Goal: Task Accomplishment & Management: Manage account settings

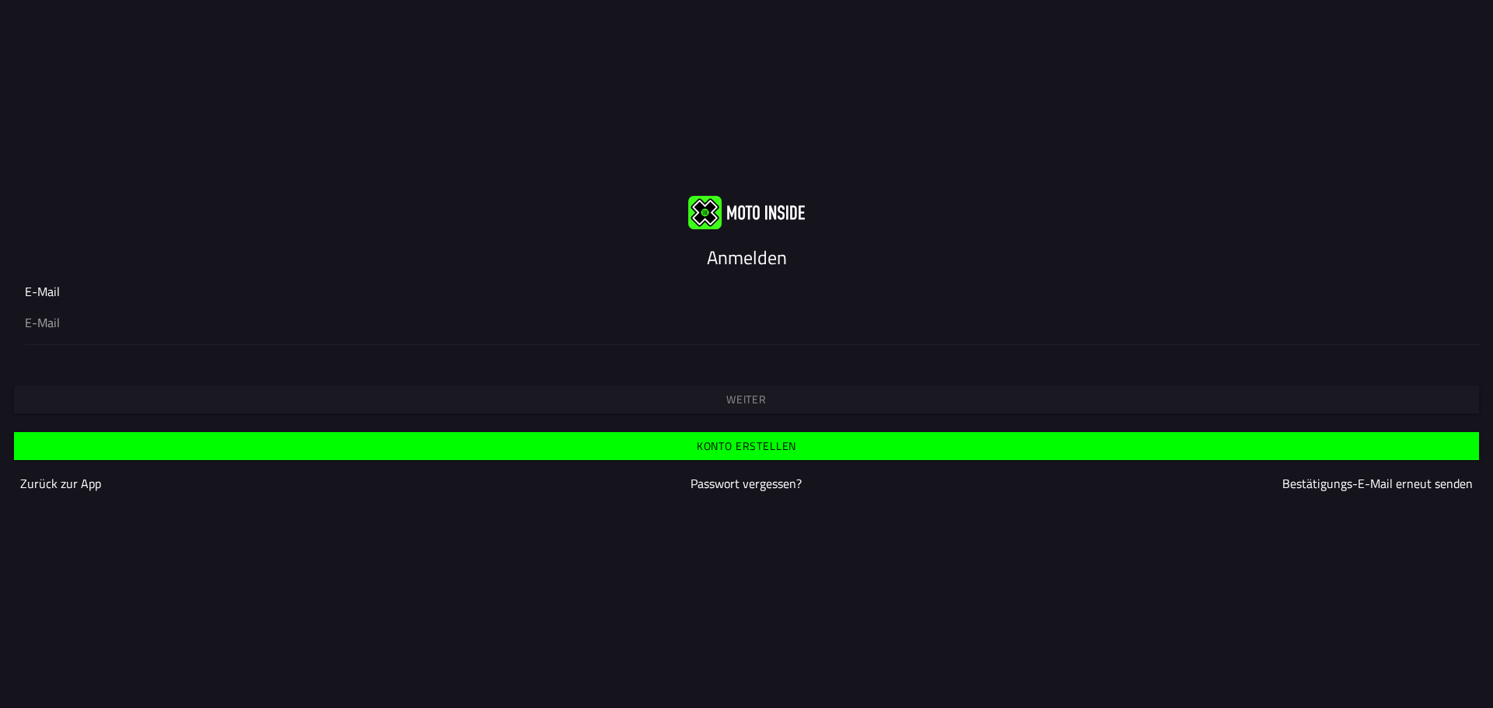
click at [748, 400] on div "Weiter" at bounding box center [746, 386] width 1493 height 56
click at [257, 329] on input "email" at bounding box center [746, 322] width 1443 height 19
type input "[PERSON_NAME][EMAIL_ADDRESS][PERSON_NAME][DOMAIN_NAME]"
click at [701, 396] on span "Weiter" at bounding box center [746, 399] width 1441 height 11
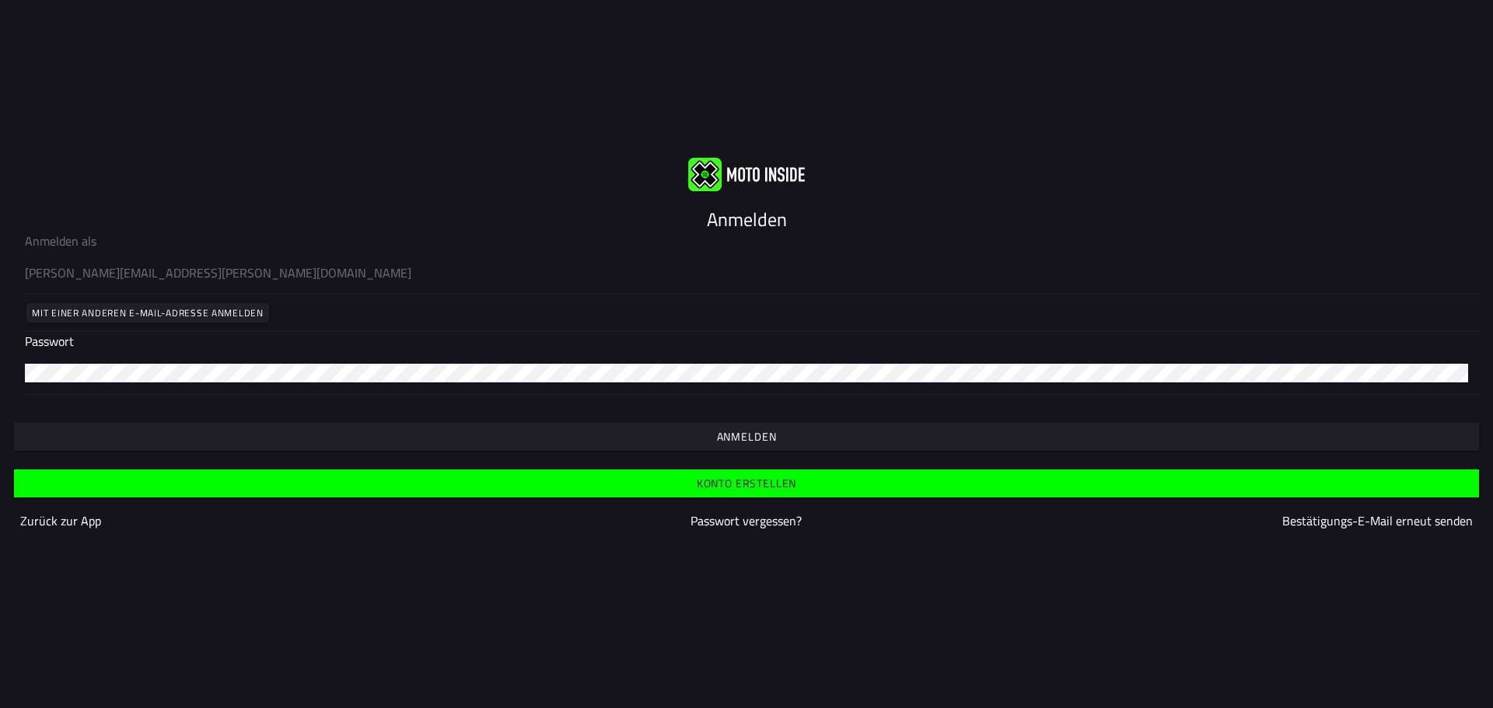
click at [711, 432] on span "Anmelden" at bounding box center [746, 437] width 1441 height 11
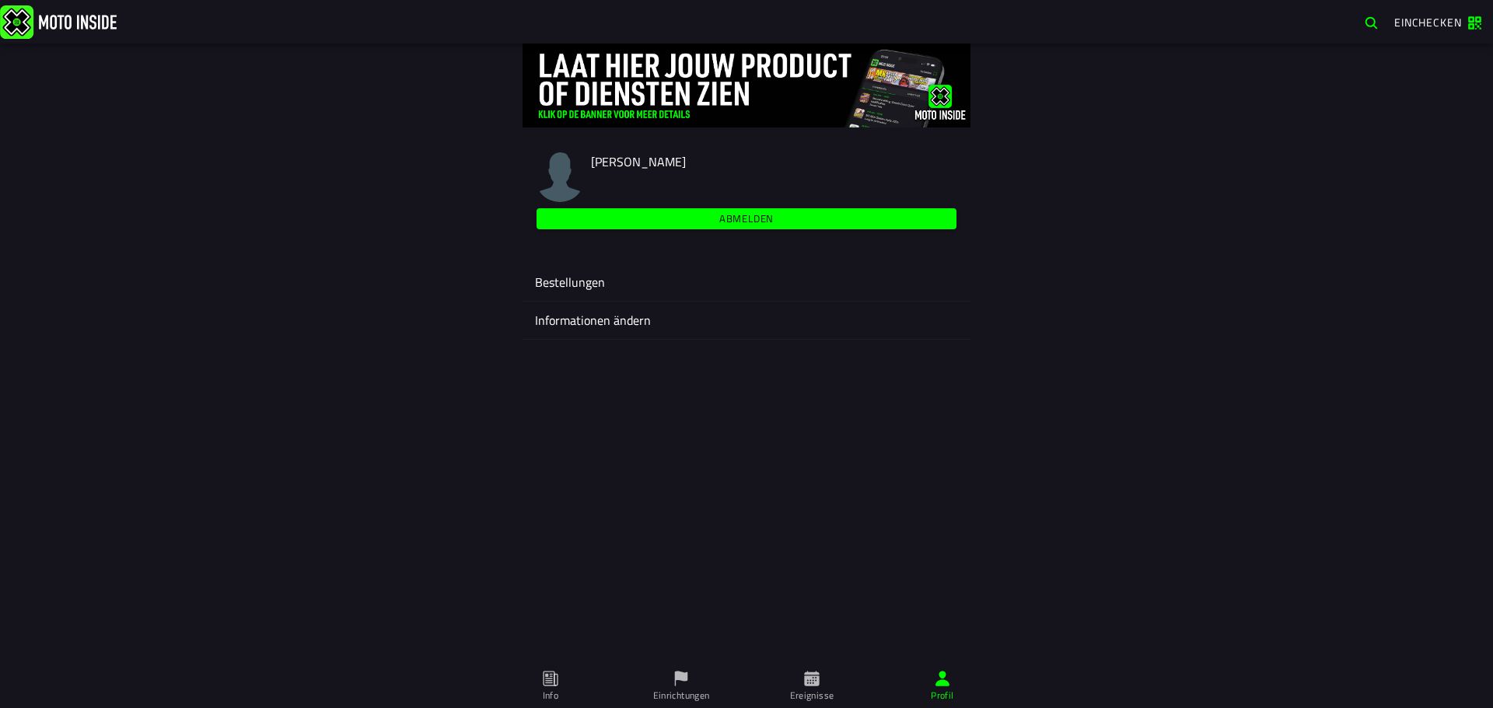
click at [615, 286] on ion-label "Bestellungen" at bounding box center [746, 282] width 423 height 19
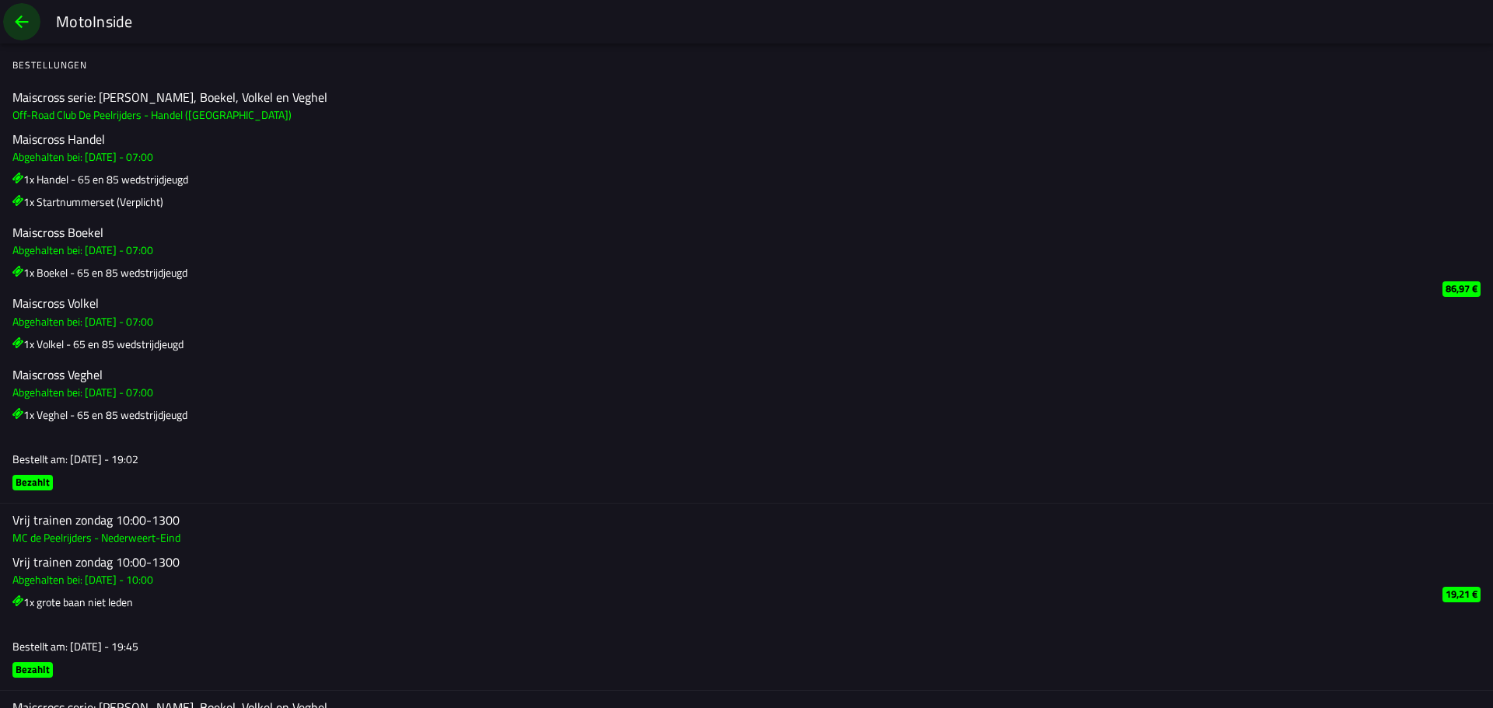
click at [23, 21] on span "back" at bounding box center [21, 21] width 19 height 37
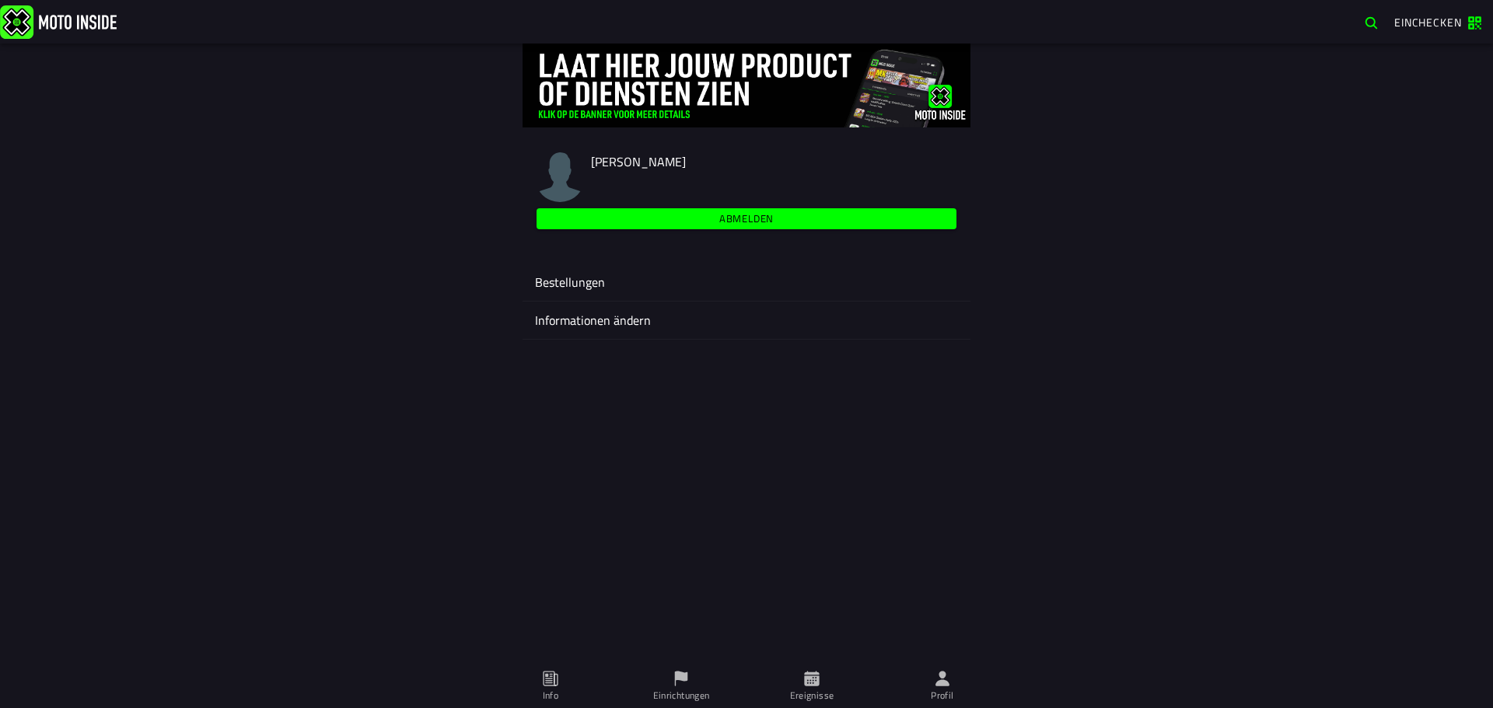
click at [551, 174] on img at bounding box center [560, 177] width 50 height 50
click at [631, 158] on span "[PERSON_NAME]" at bounding box center [638, 161] width 95 height 19
click at [948, 692] on ion-label "Profil" at bounding box center [942, 696] width 23 height 14
click at [932, 673] on span "Profil" at bounding box center [942, 687] width 112 height 44
click at [633, 324] on ion-label "Informationen ändern" at bounding box center [746, 320] width 423 height 19
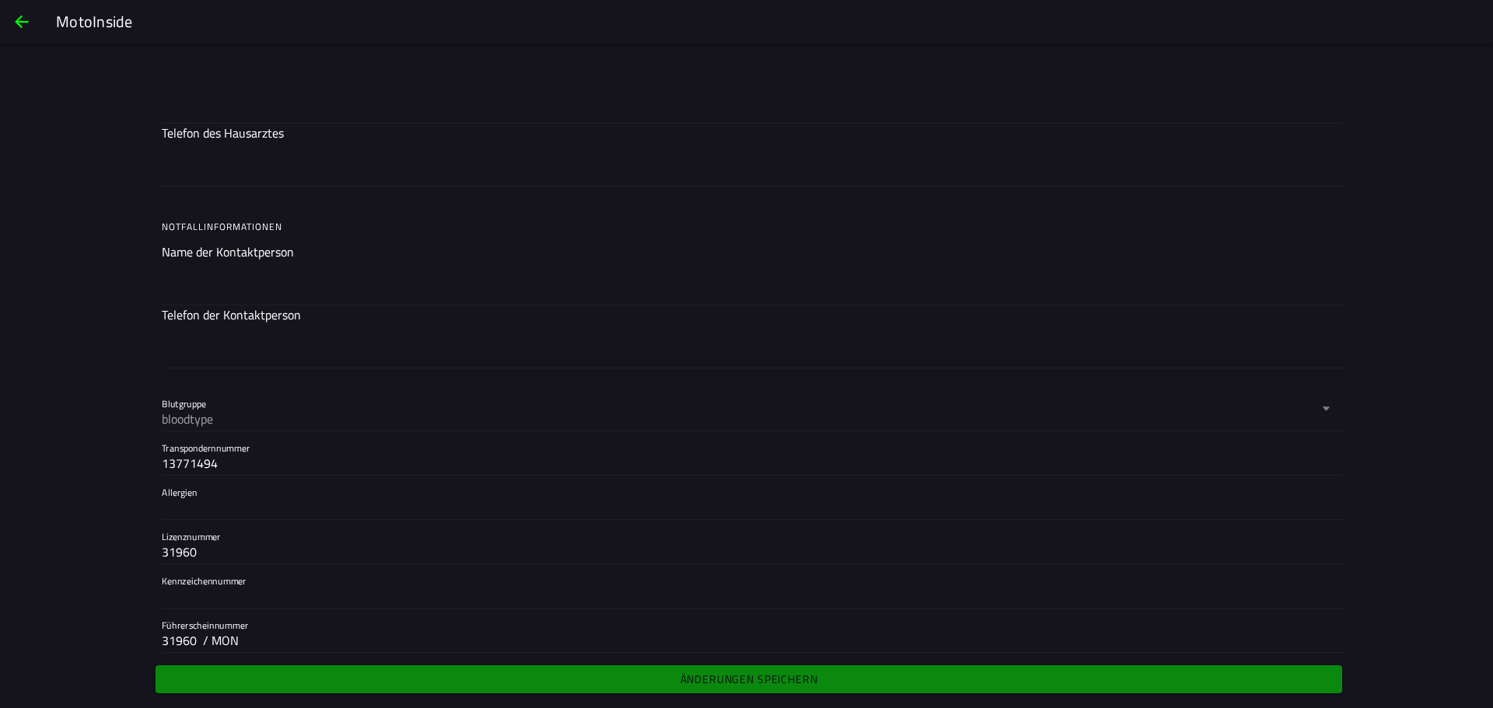
scroll to position [1220, 0]
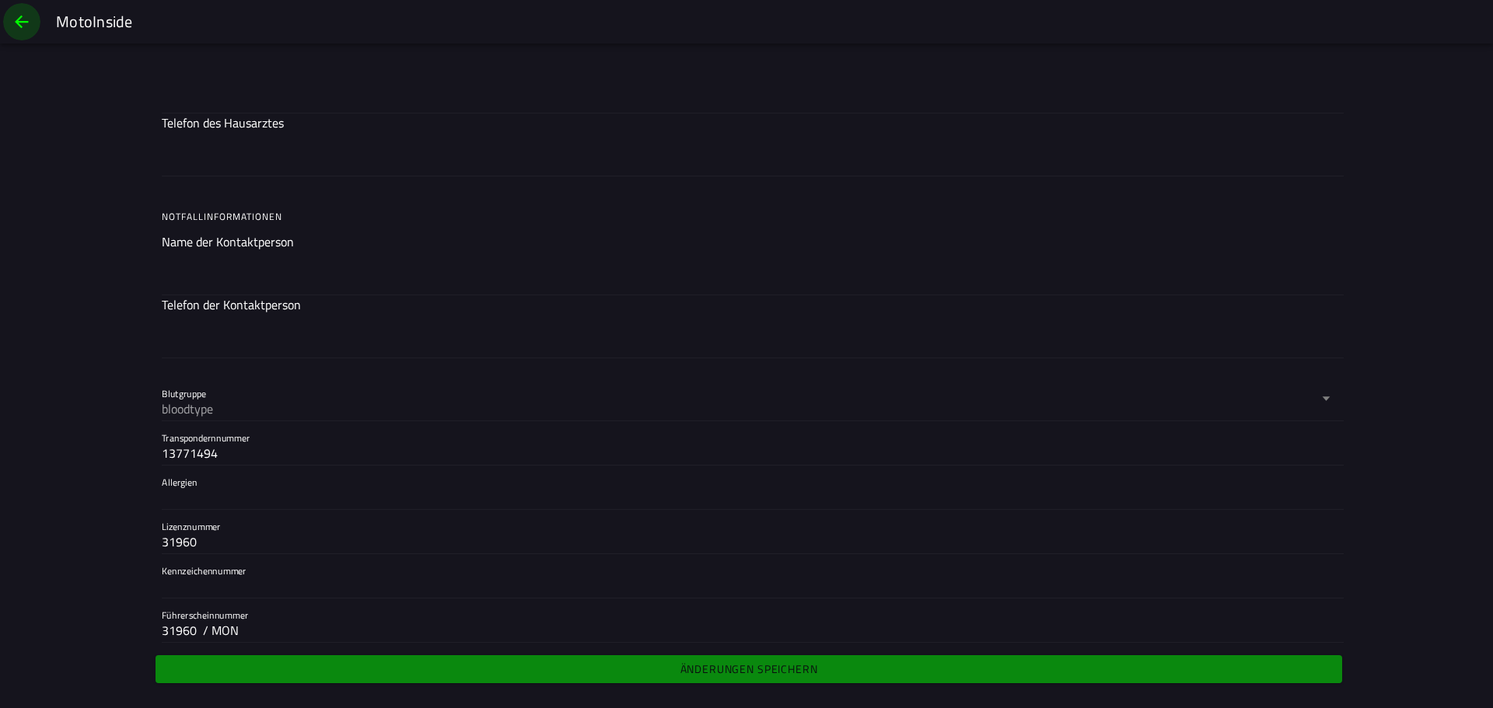
click at [16, 18] on span "back" at bounding box center [21, 21] width 19 height 37
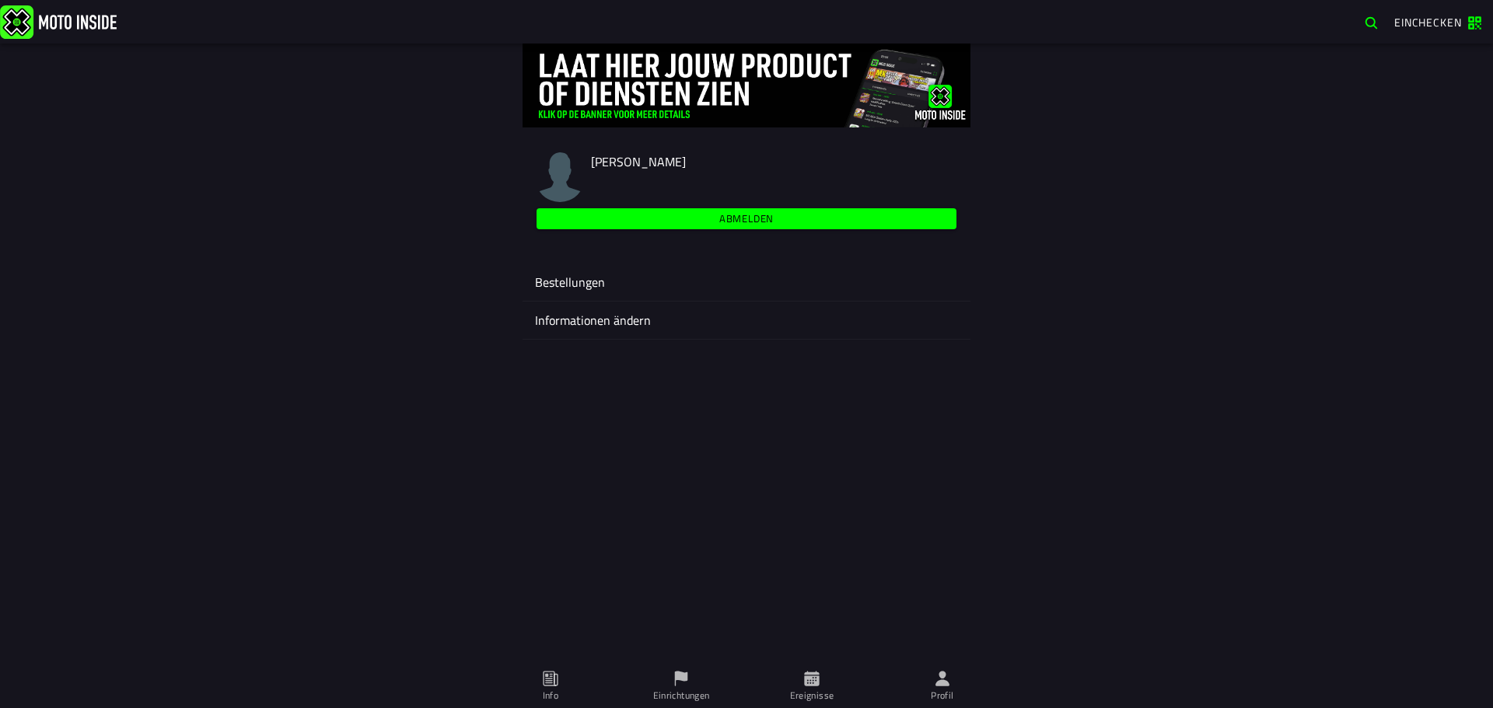
click at [554, 174] on img at bounding box center [560, 177] width 50 height 50
click at [640, 323] on ion-label "Informationen ändern" at bounding box center [746, 320] width 423 height 19
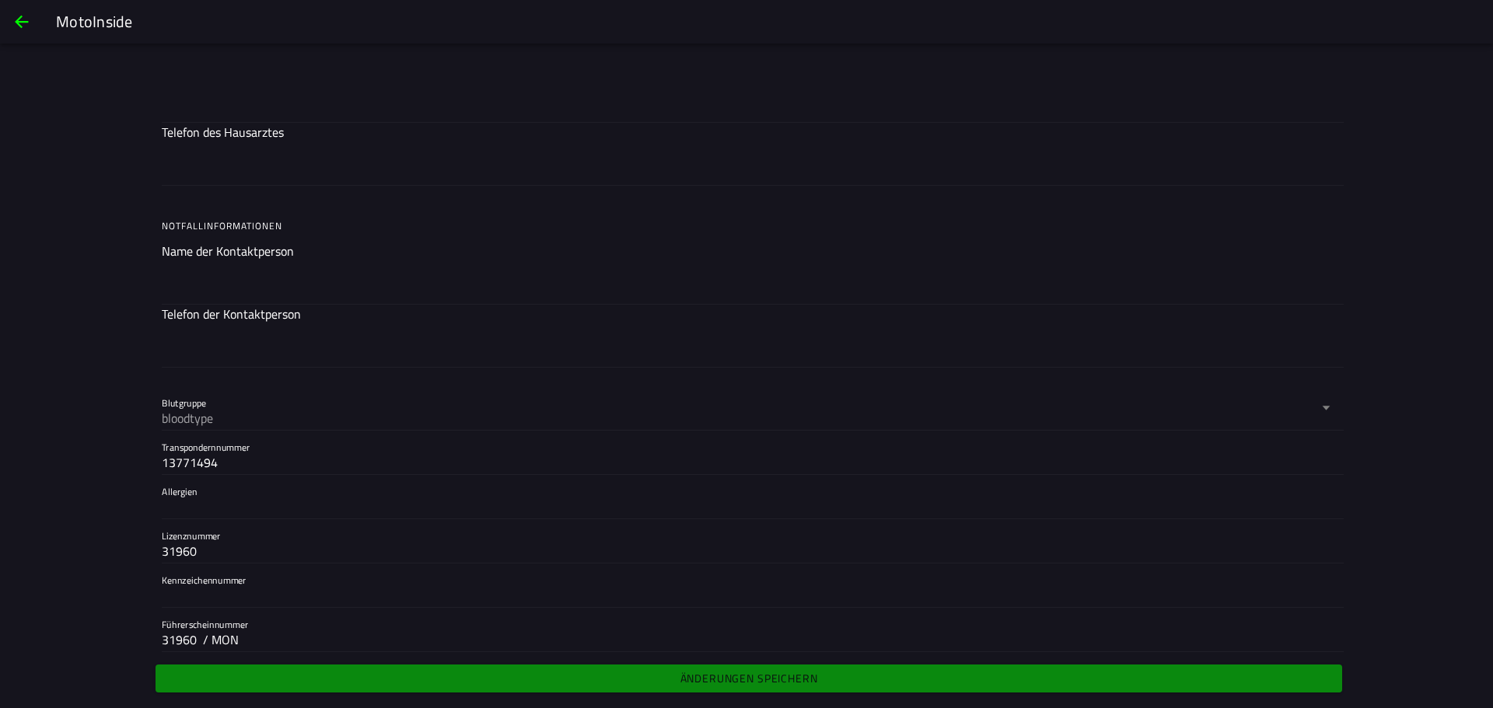
scroll to position [1220, 0]
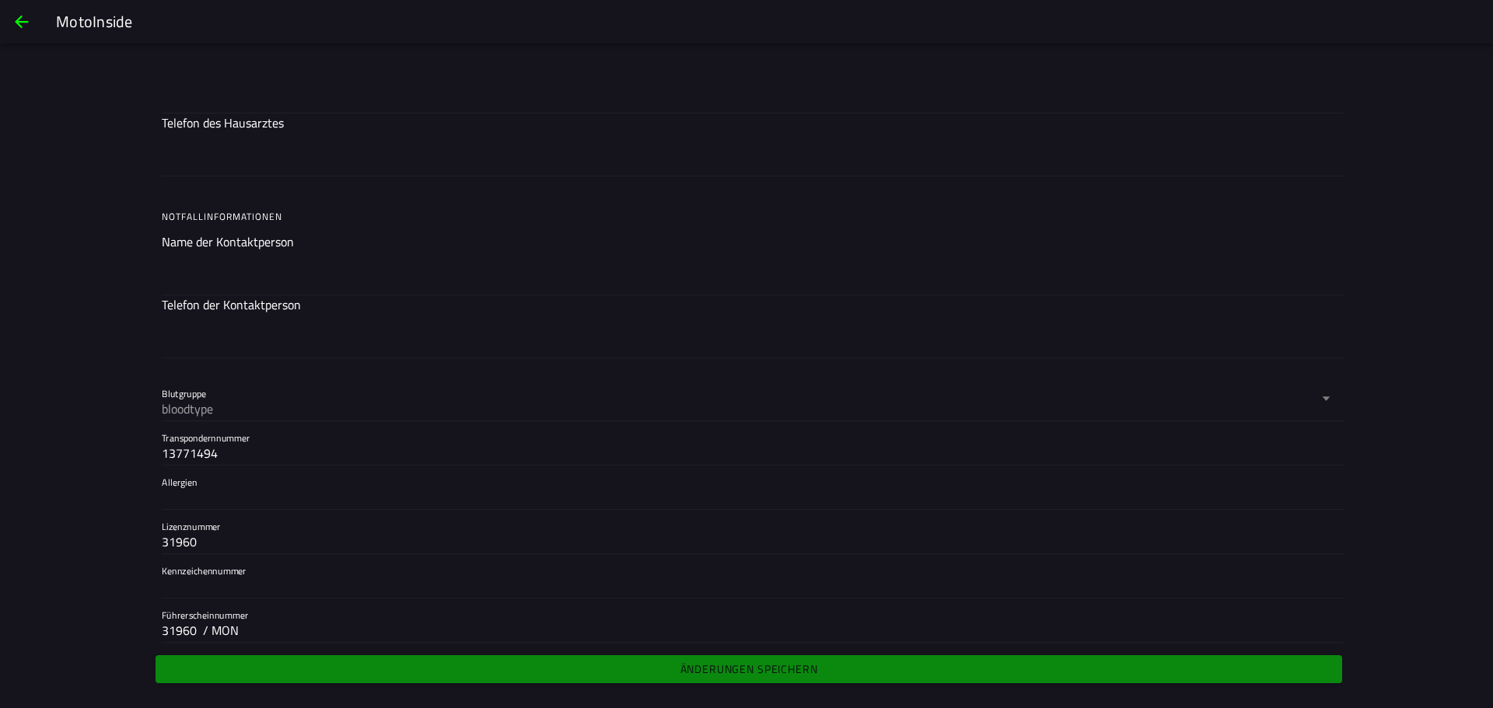
click at [26, 10] on span "back" at bounding box center [21, 21] width 19 height 37
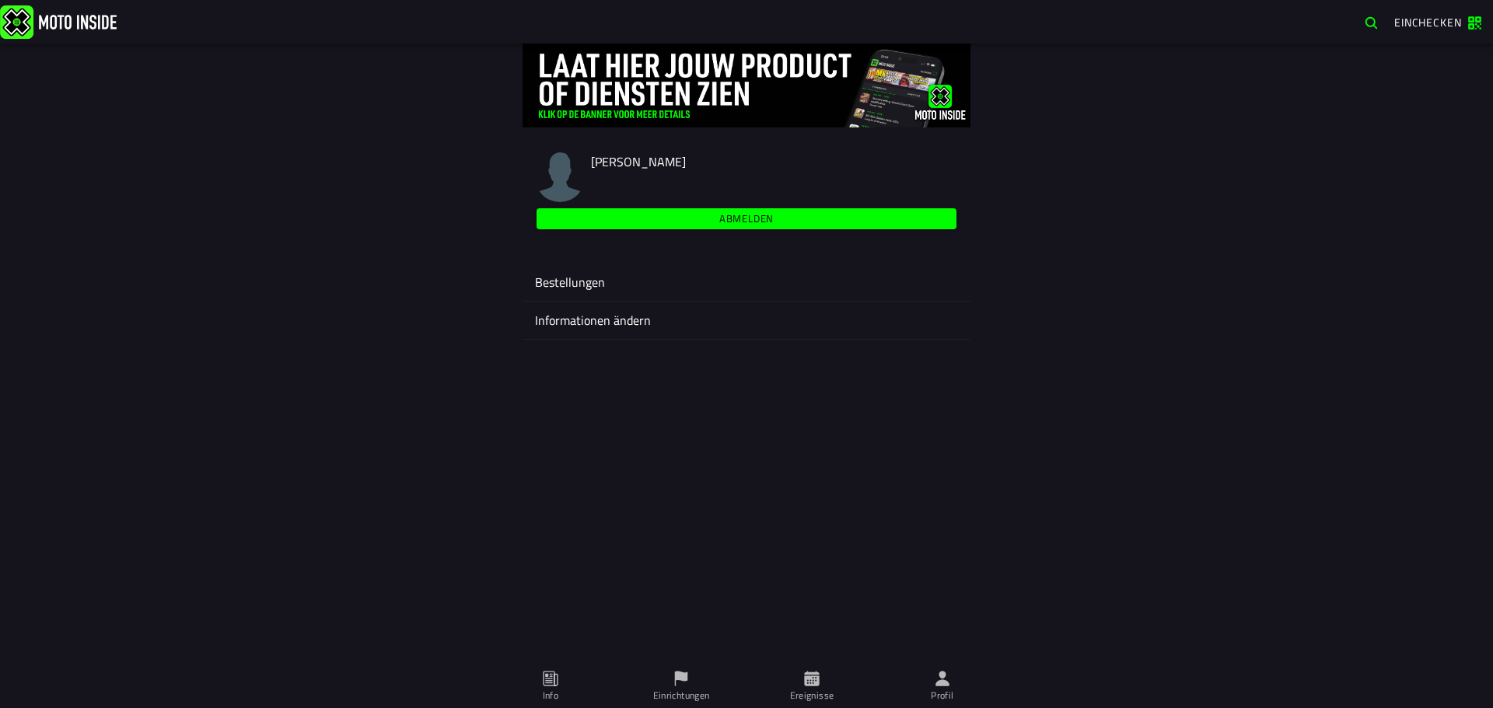
click at [551, 675] on icon at bounding box center [549, 679] width 6 height 9
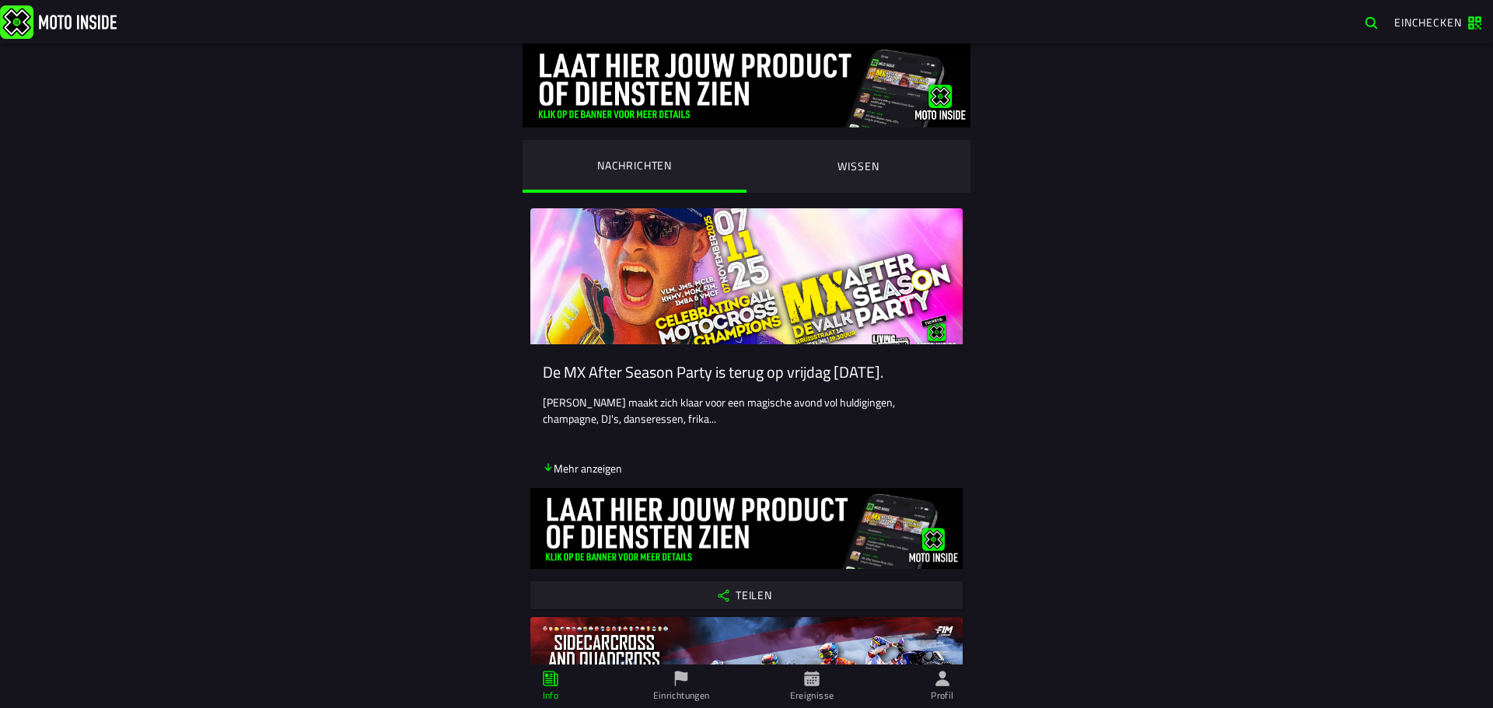
click at [930, 681] on span "Profil" at bounding box center [942, 687] width 112 height 44
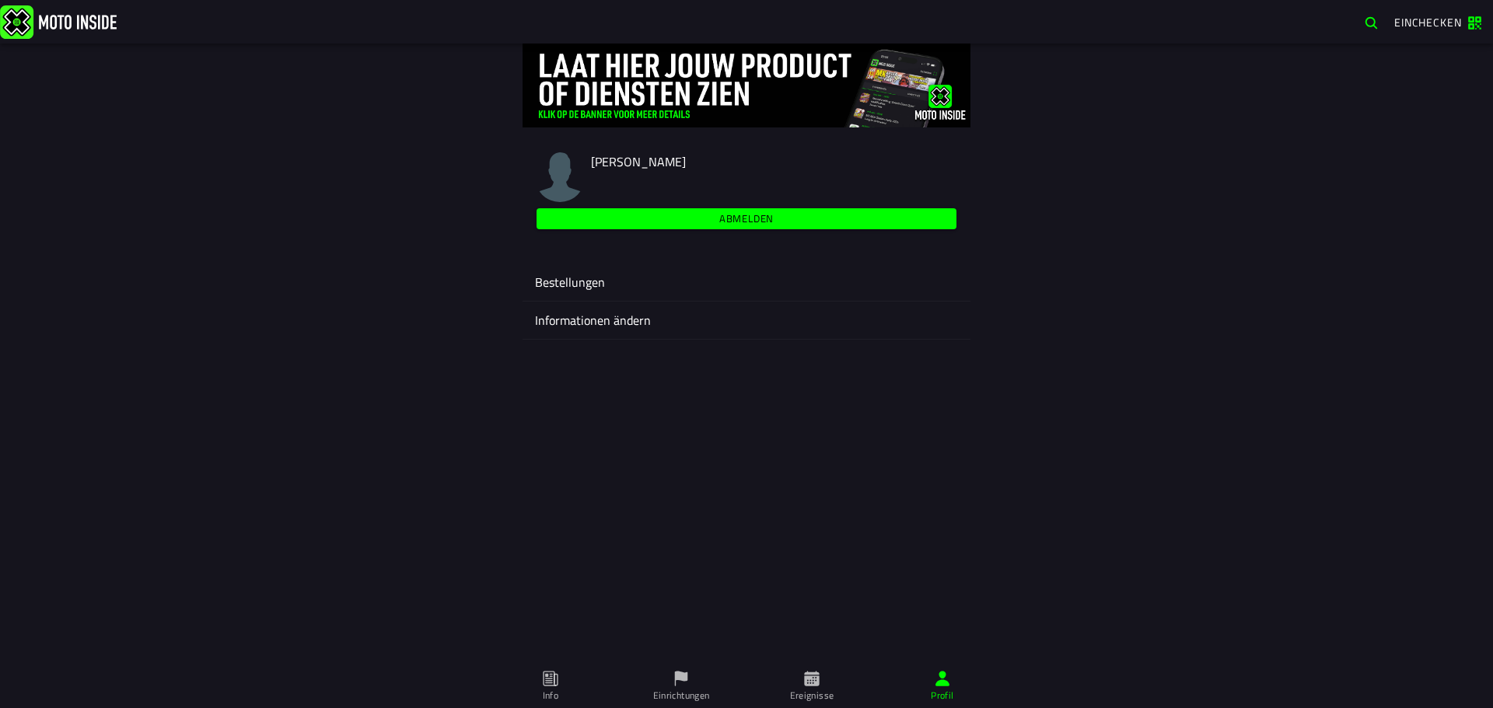
click at [568, 158] on img at bounding box center [560, 177] width 50 height 50
click at [625, 163] on span "[PERSON_NAME]" at bounding box center [638, 161] width 95 height 19
click at [568, 173] on img at bounding box center [560, 177] width 50 height 50
click at [567, 173] on img at bounding box center [560, 177] width 50 height 50
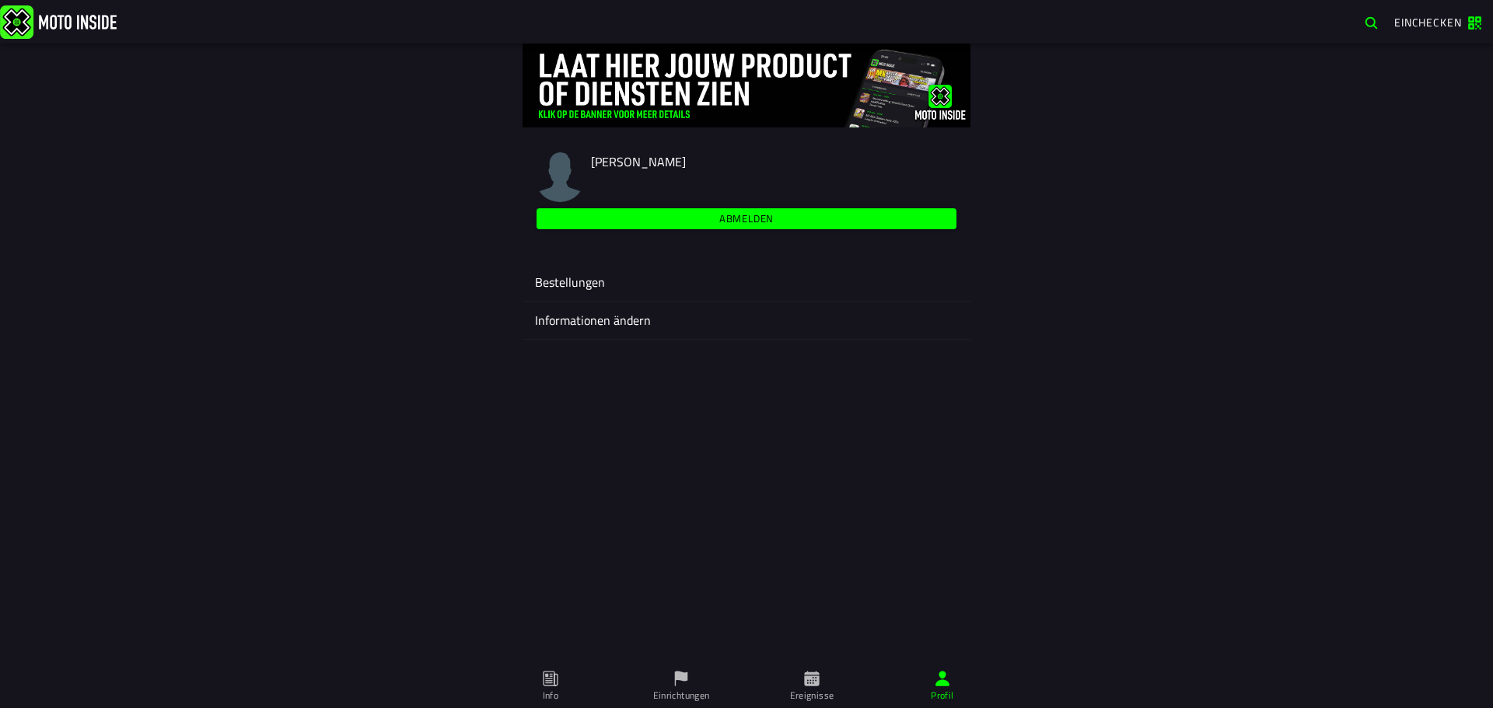
click at [567, 173] on img at bounding box center [560, 177] width 50 height 50
drag, startPoint x: 567, startPoint y: 173, endPoint x: 831, endPoint y: 405, distance: 352.1
click at [831, 406] on div "[PERSON_NAME] Abmelden Bestellungen Informationen ändern" at bounding box center [746, 376] width 1493 height 665
click at [619, 315] on ion-label "Informationen ändern" at bounding box center [746, 320] width 423 height 19
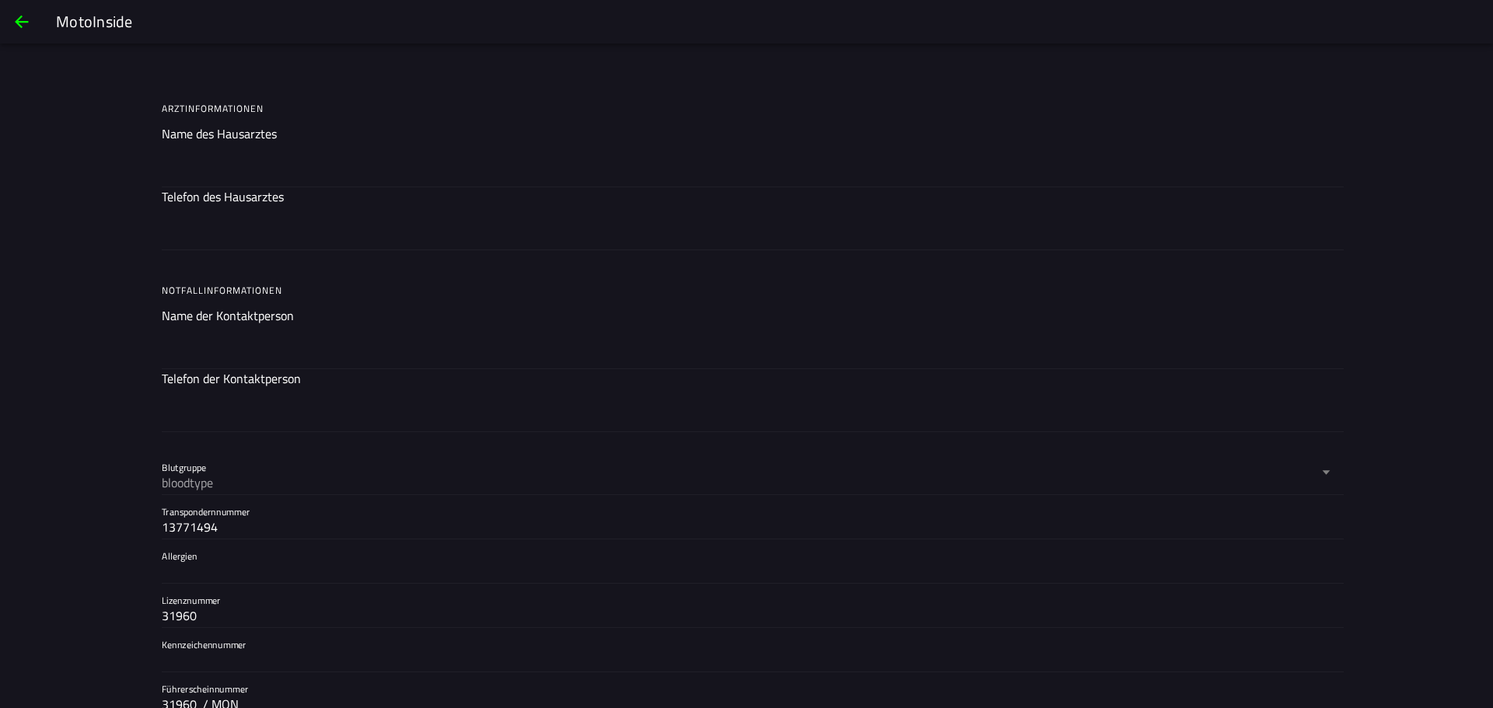
scroll to position [1220, 0]
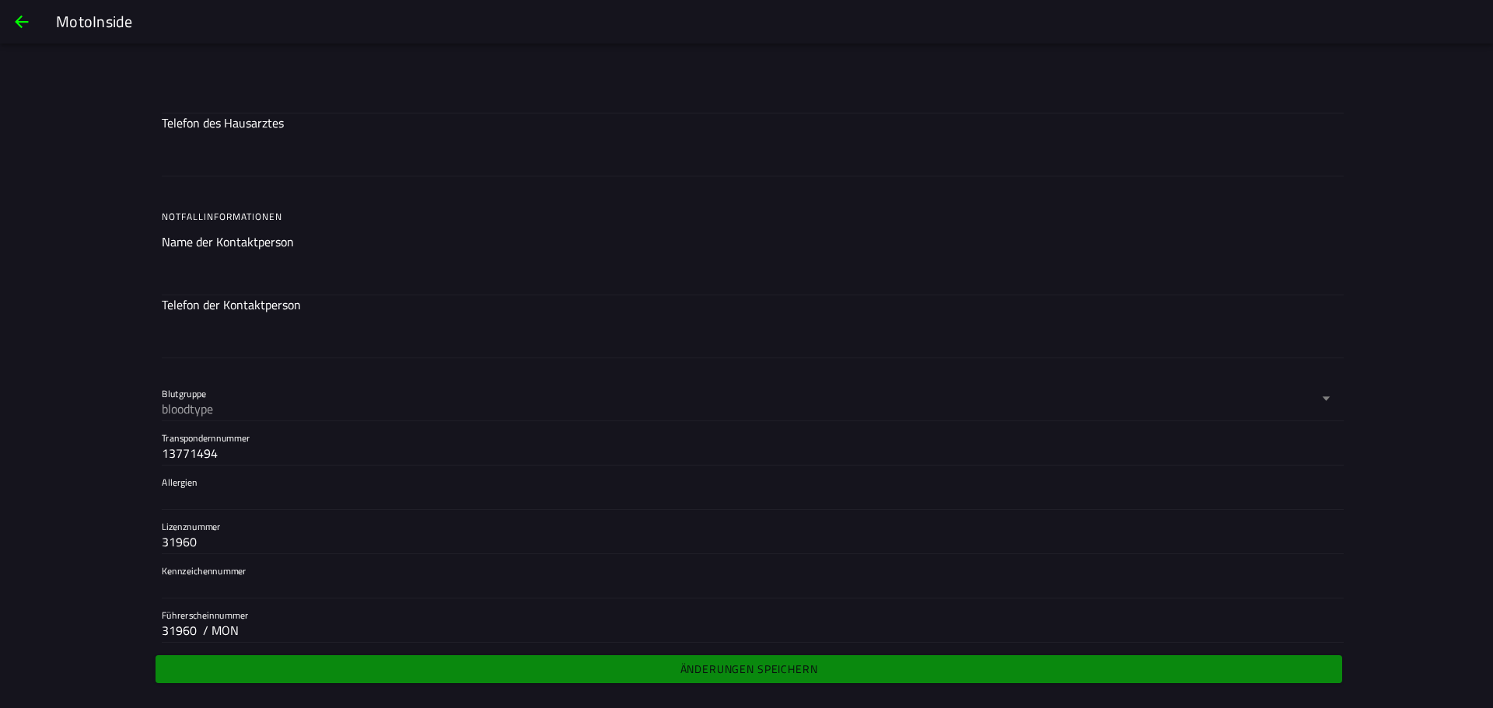
click at [29, 22] on span "back" at bounding box center [21, 21] width 19 height 37
